Goal: Task Accomplishment & Management: Use online tool/utility

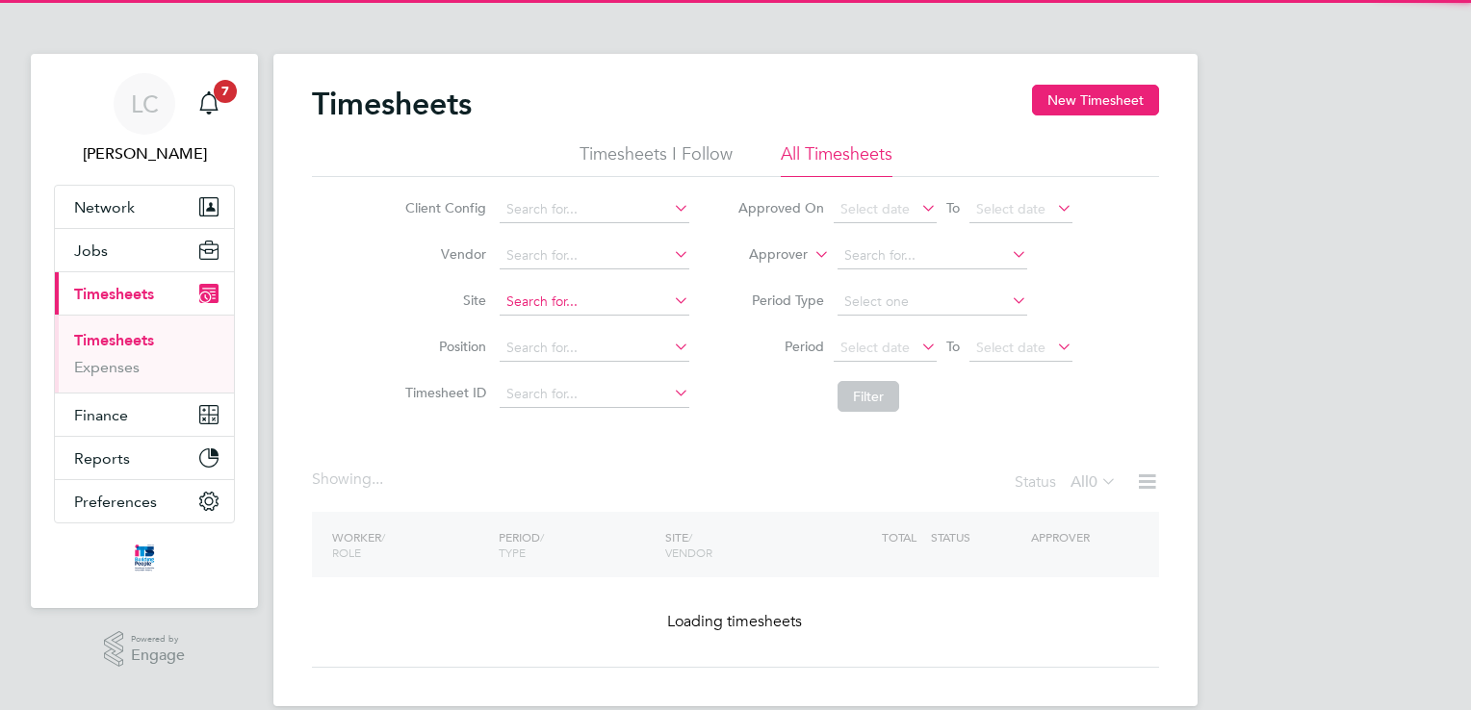
click at [561, 300] on input at bounding box center [594, 302] width 190 height 27
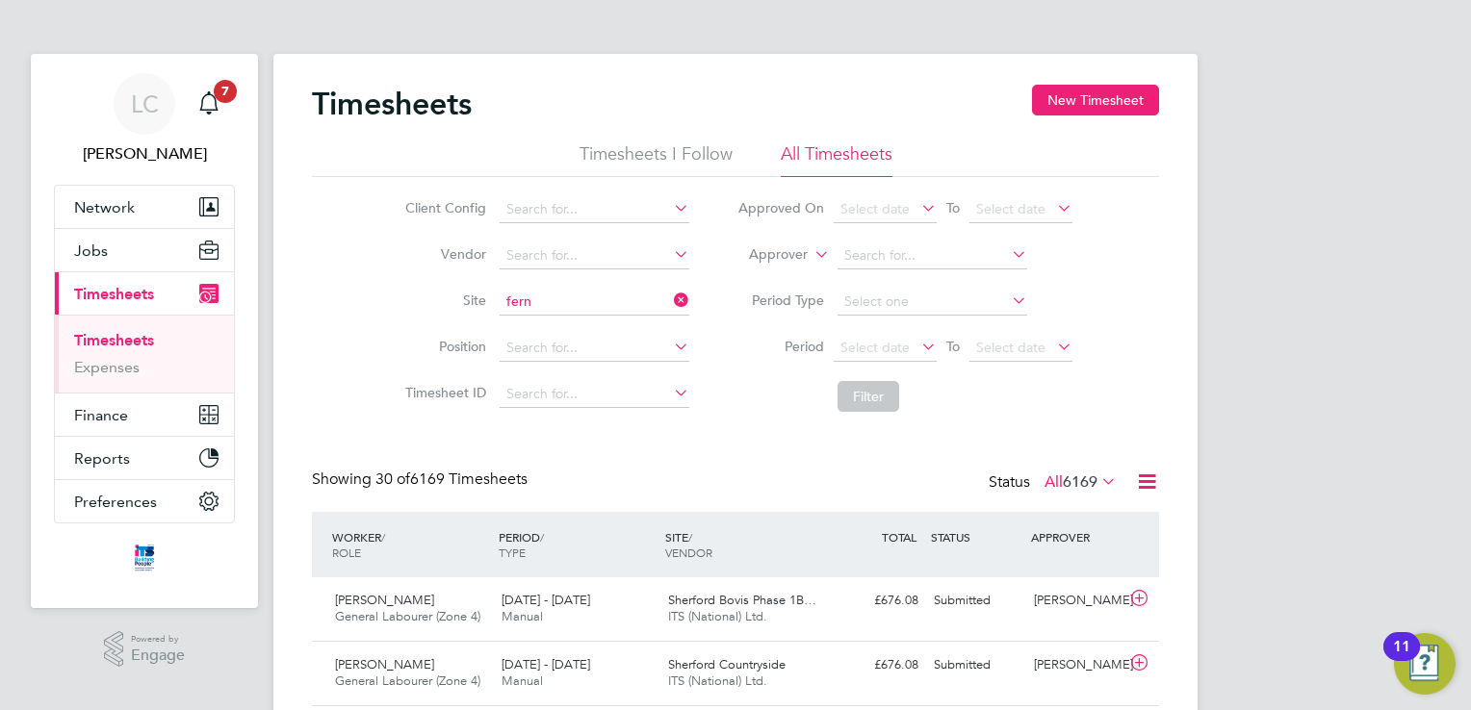
click at [555, 333] on li "Long Marston ( Fern leigh Park)" at bounding box center [654, 328] width 311 height 26
type input "Long Marston (Fernleigh Park)"
click at [872, 395] on button "Filter" at bounding box center [868, 396] width 62 height 31
click at [670, 295] on icon at bounding box center [670, 300] width 0 height 27
click at [607, 302] on input at bounding box center [594, 302] width 190 height 27
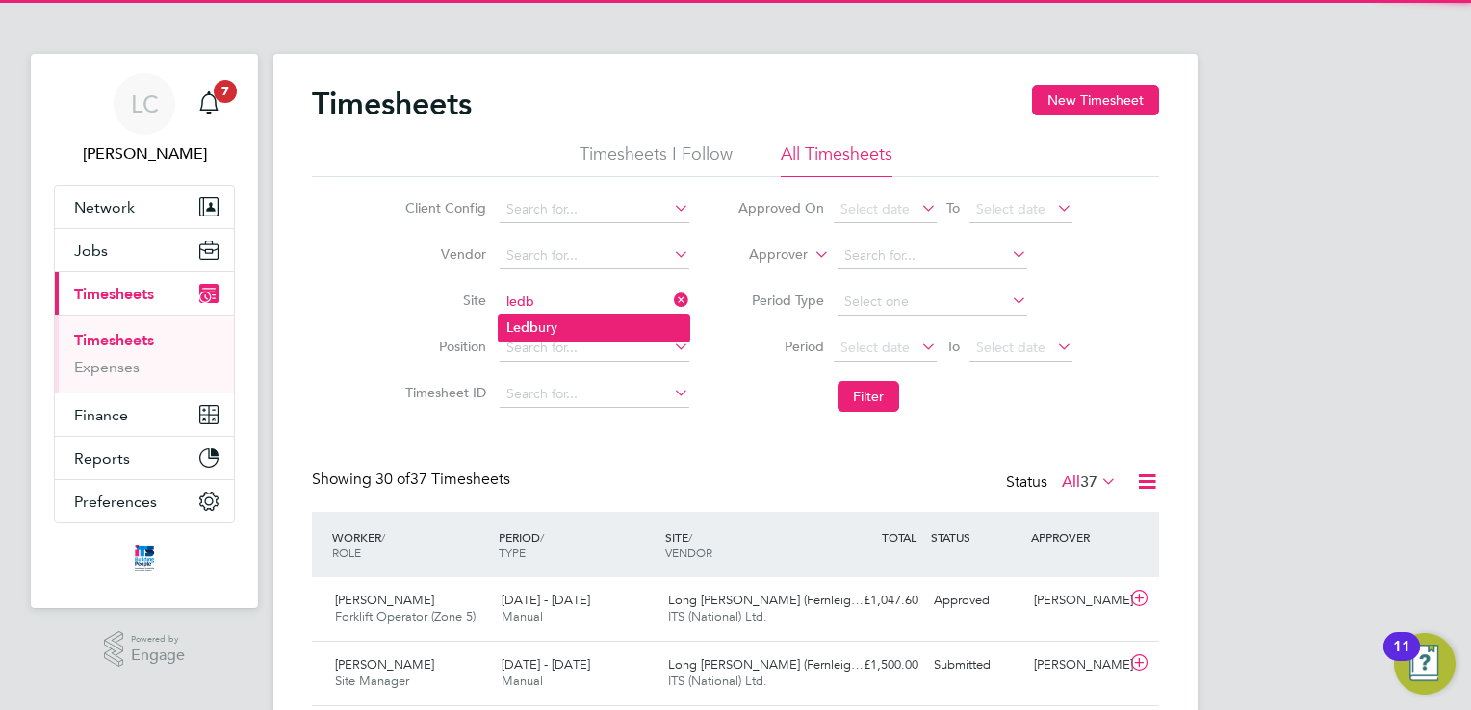
click at [593, 333] on li "Ledb ury" at bounding box center [594, 328] width 191 height 26
type input "Ledbury"
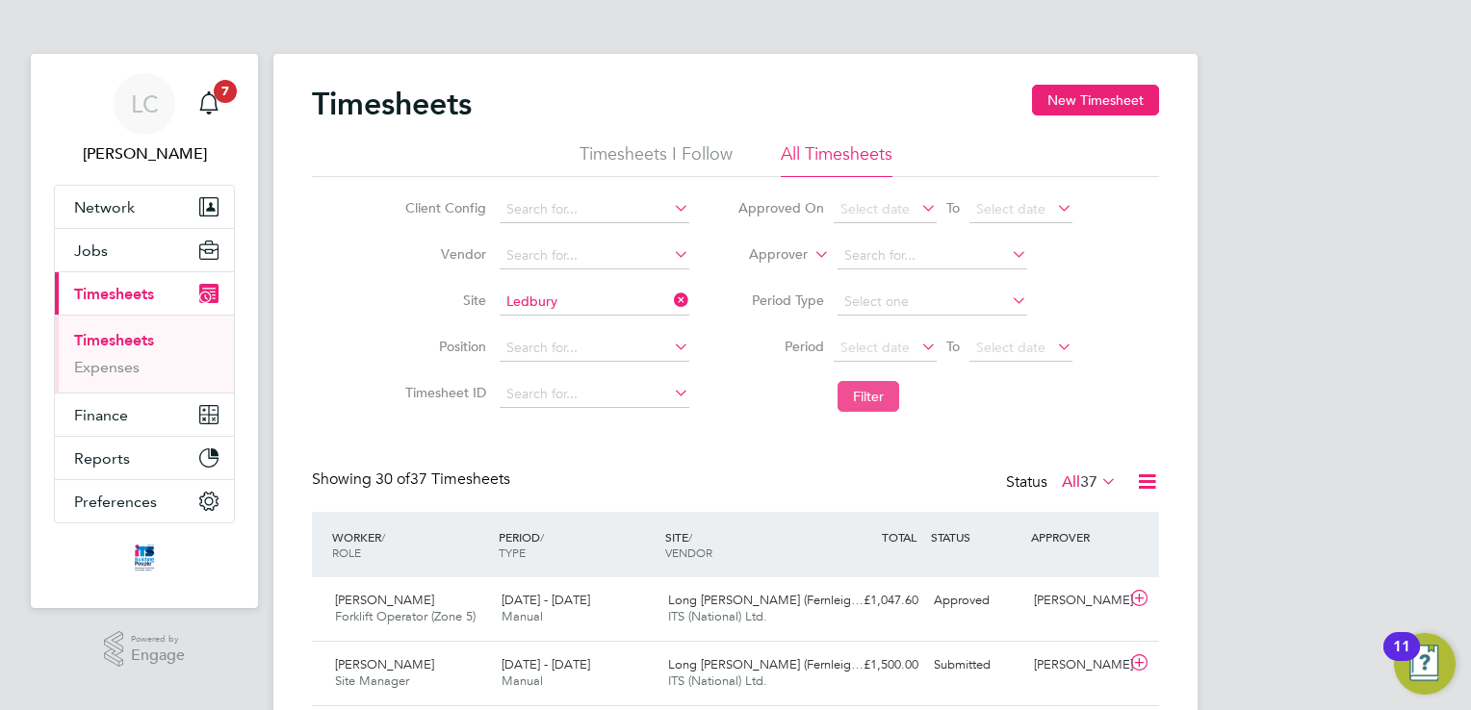
click at [847, 410] on button "Filter" at bounding box center [868, 396] width 62 height 31
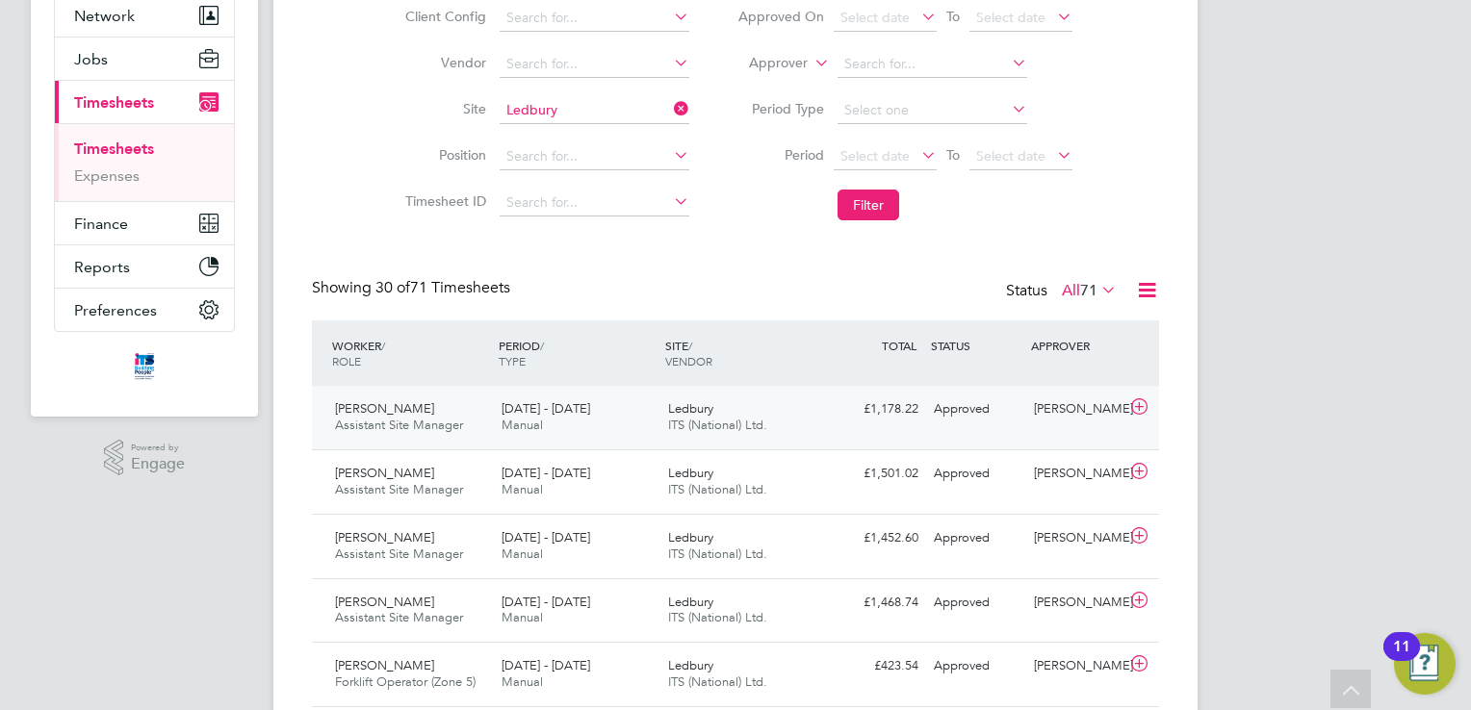
click at [1135, 408] on icon at bounding box center [1139, 406] width 24 height 15
